Goal: Task Accomplishment & Management: Manage account settings

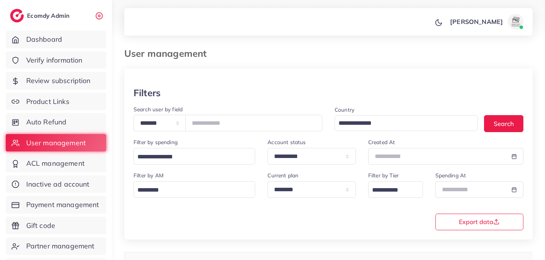
scroll to position [211, 0]
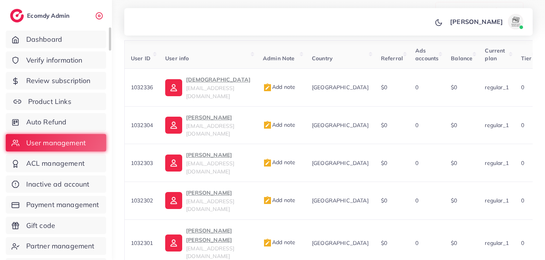
click at [60, 103] on span "Product Links" at bounding box center [49, 101] width 43 height 10
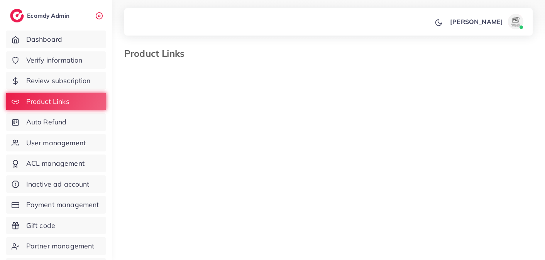
select select "*********"
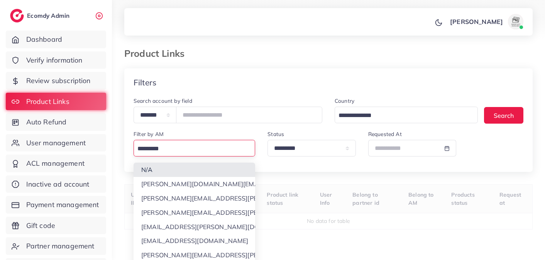
click at [201, 153] on input "Search for option" at bounding box center [193, 149] width 116 height 12
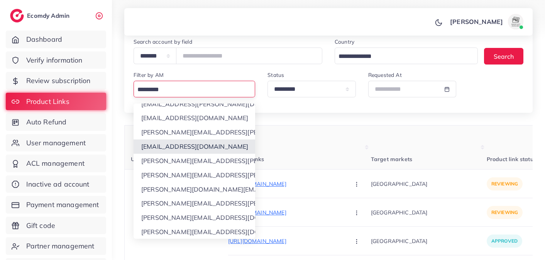
scroll to position [66, 0]
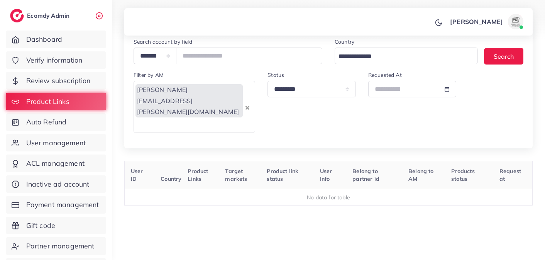
click at [214, 119] on input "Search for option" at bounding box center [189, 125] width 109 height 12
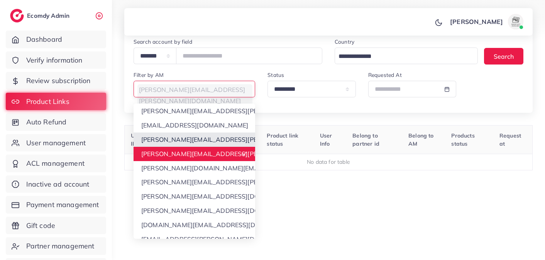
scroll to position [86, 0]
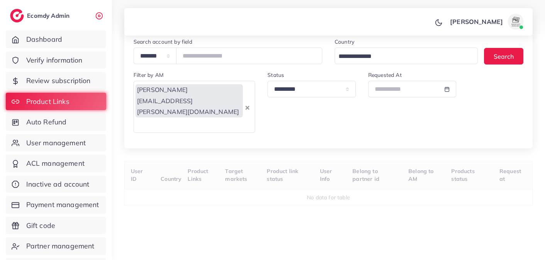
click at [192, 183] on div "**********" at bounding box center [328, 143] width 408 height 268
click at [215, 119] on input "Search for option" at bounding box center [189, 125] width 109 height 12
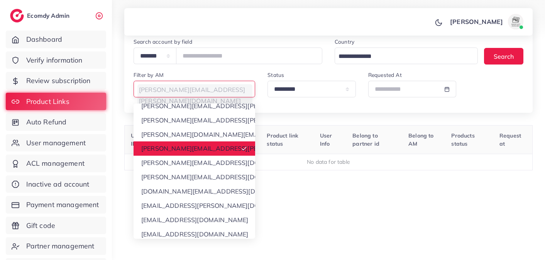
scroll to position [119, 0]
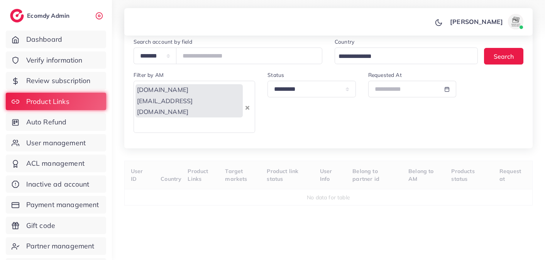
click at [192, 187] on div "**********" at bounding box center [328, 143] width 408 height 268
click at [209, 119] on input "Search for option" at bounding box center [189, 125] width 109 height 12
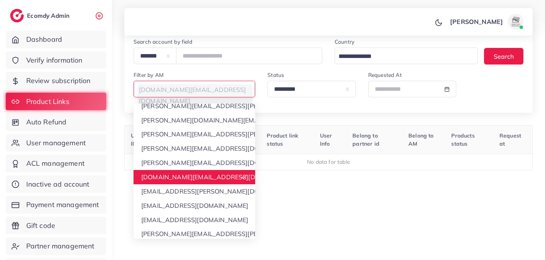
scroll to position [206, 0]
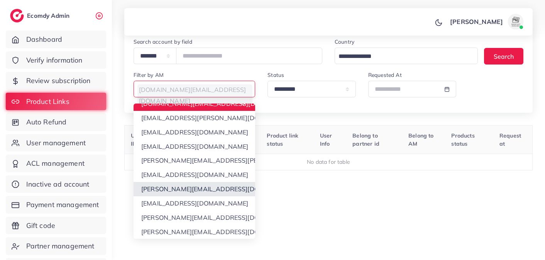
click at [186, 187] on div "**********" at bounding box center [328, 125] width 408 height 233
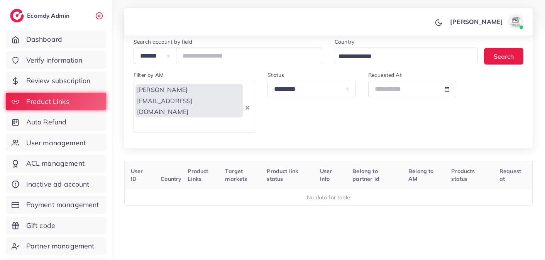
click at [209, 83] on div "[PERSON_NAME][EMAIL_ADDRESS][DOMAIN_NAME]" at bounding box center [189, 106] width 110 height 49
click at [283, 160] on th "Product link status" at bounding box center [290, 174] width 47 height 29
click at [246, 106] on icon "Clear Selected" at bounding box center [247, 108] width 4 height 4
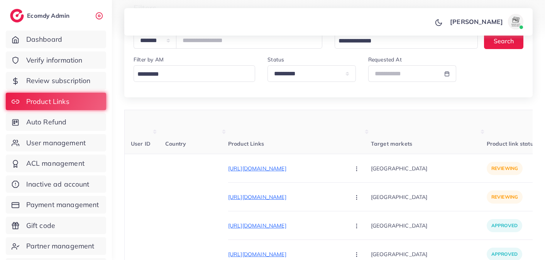
scroll to position [97, 0]
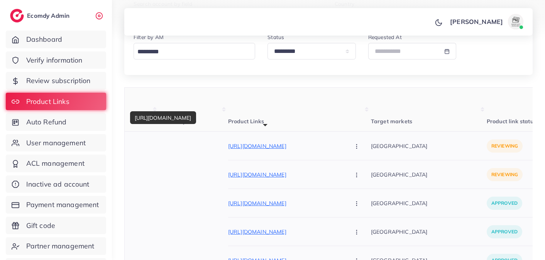
click at [306, 145] on p "[URL][DOMAIN_NAME]" at bounding box center [286, 145] width 116 height 9
click at [353, 149] on icon "button" at bounding box center [356, 146] width 6 height 6
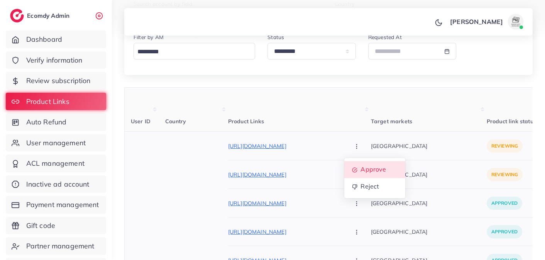
click at [360, 170] on span "Approve" at bounding box center [372, 169] width 25 height 8
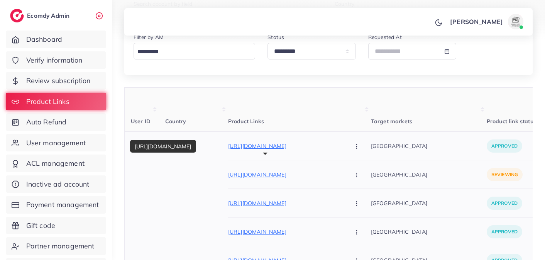
click at [314, 177] on p "[URL][DOMAIN_NAME]" at bounding box center [286, 174] width 116 height 9
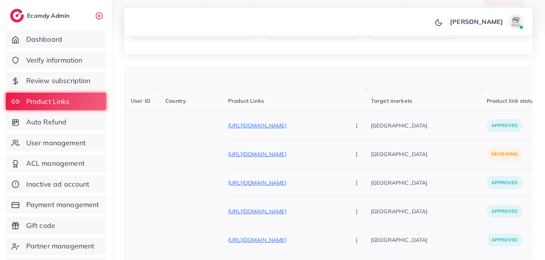
scroll to position [117, 0]
click at [344, 158] on button "button" at bounding box center [357, 153] width 27 height 17
click at [360, 179] on span "Approve" at bounding box center [372, 178] width 25 height 8
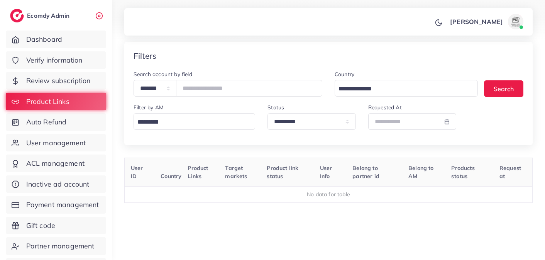
scroll to position [0, 0]
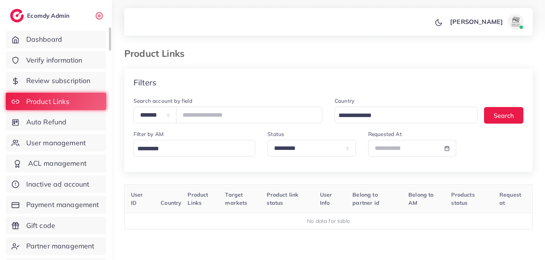
click at [71, 158] on span "ACL management" at bounding box center [57, 163] width 58 height 10
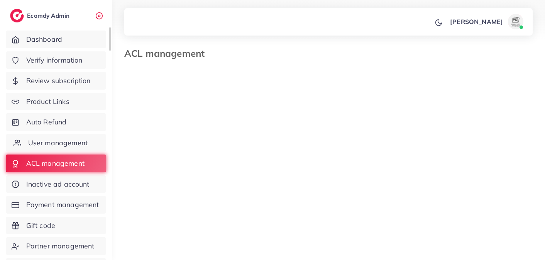
click at [71, 145] on span "User management" at bounding box center [57, 143] width 59 height 10
